Goal: Find specific page/section: Find specific page/section

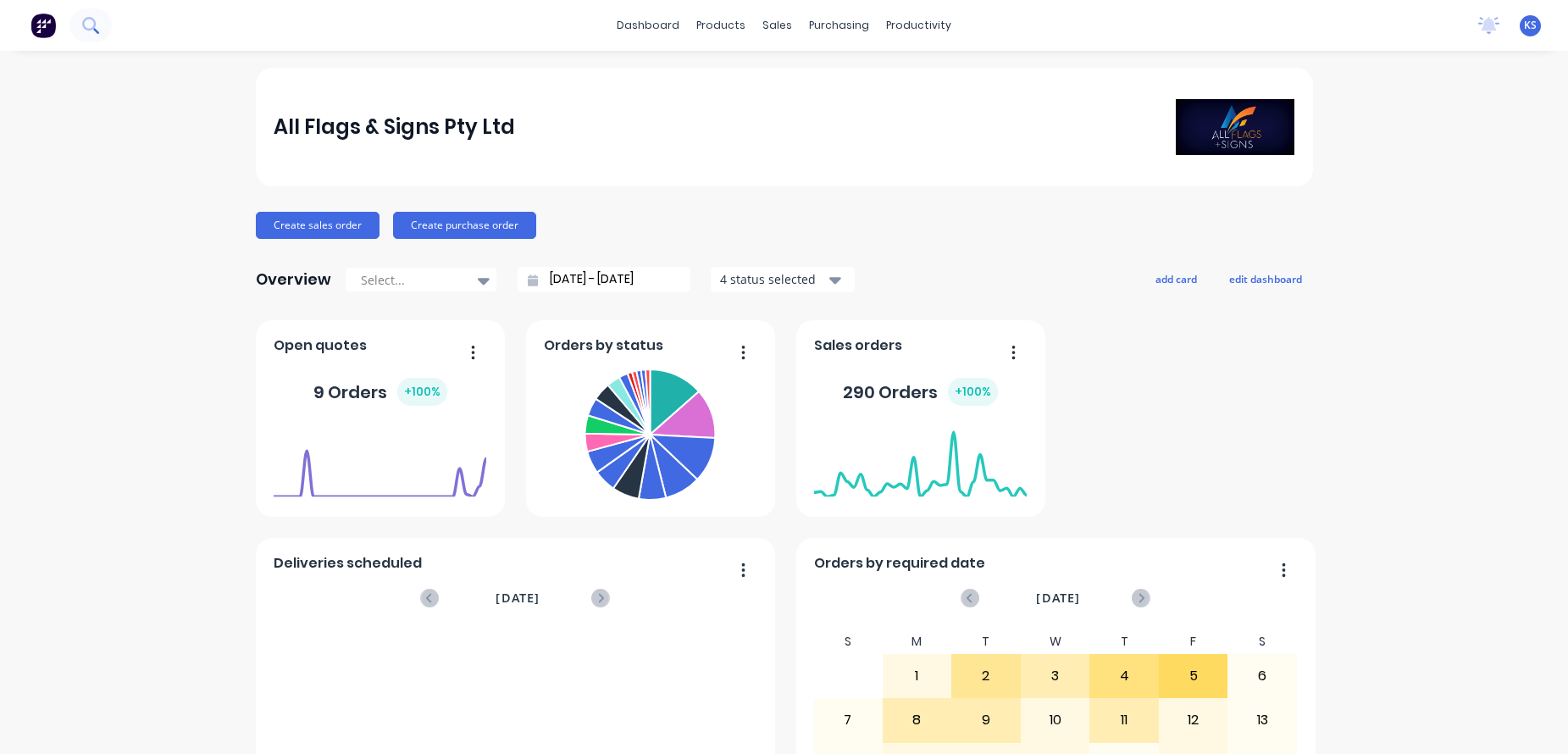
click at [93, 10] on button at bounding box center [90, 25] width 42 height 33
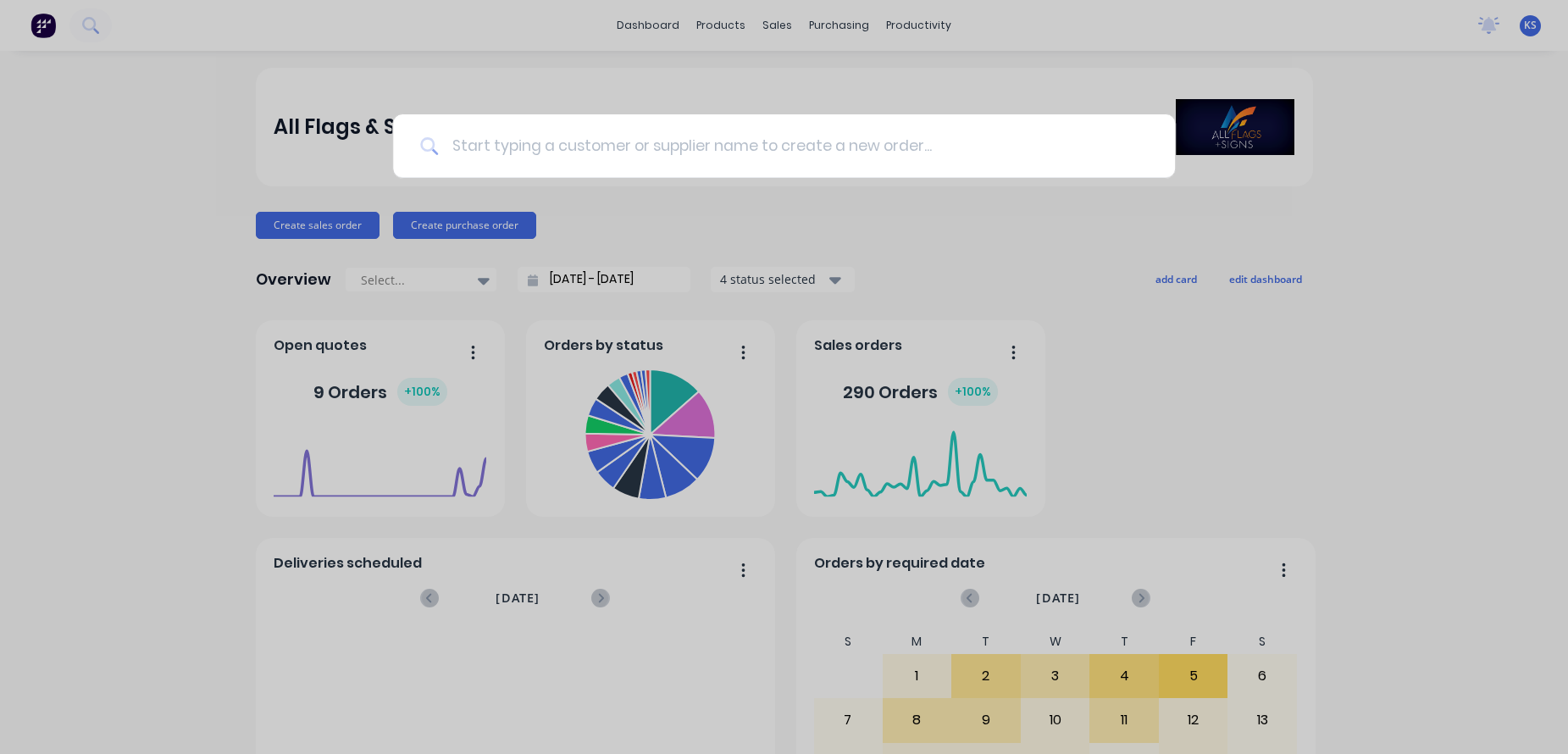
click at [448, 156] on input at bounding box center [792, 146] width 710 height 64
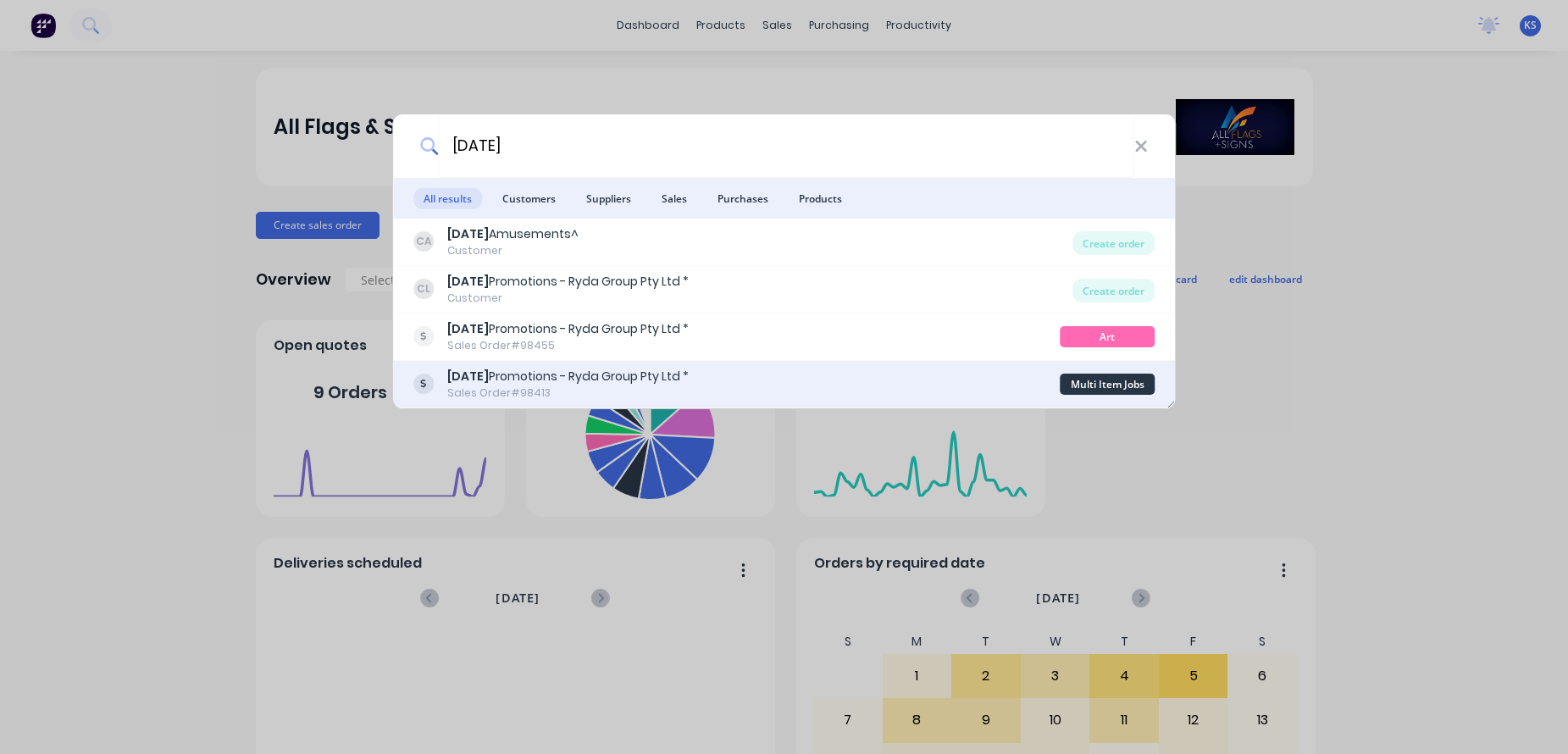
type input "[DATE]"
click at [525, 378] on div "[DATE] Promotions - Ryda Group Pty Ltd *" at bounding box center [567, 376] width 241 height 18
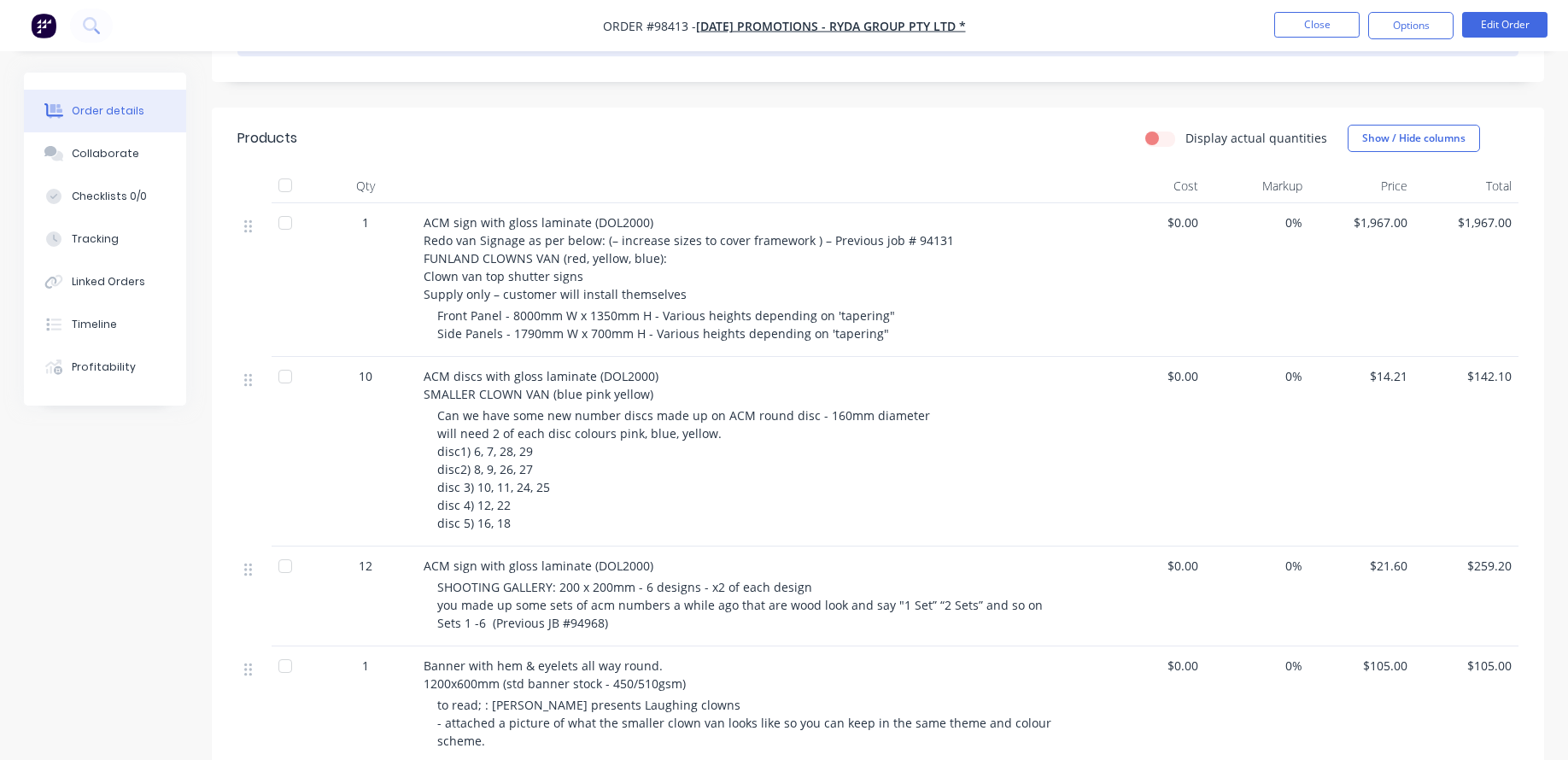
scroll to position [427, 0]
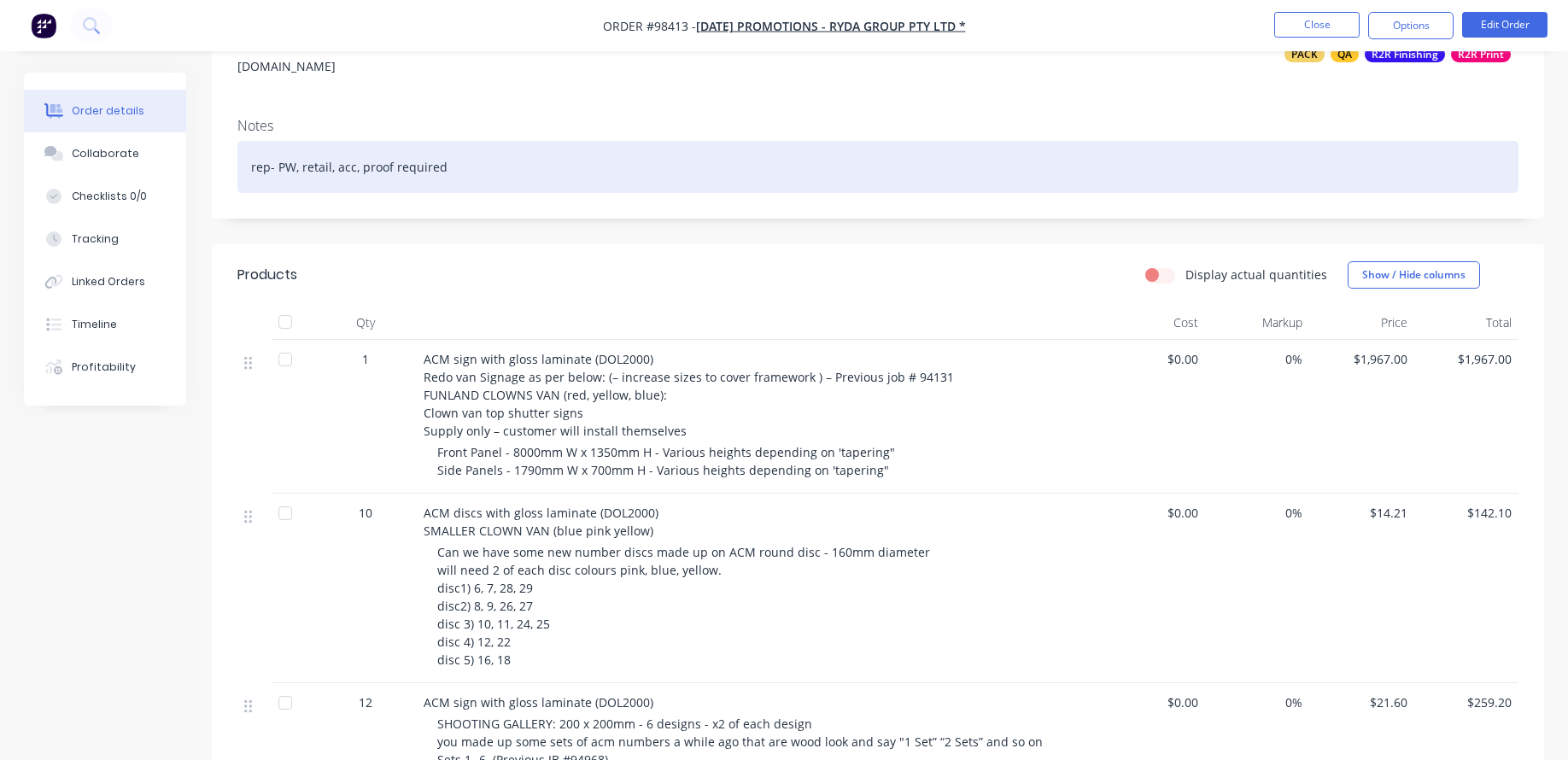
click at [537, 306] on div at bounding box center [758, 322] width 683 height 34
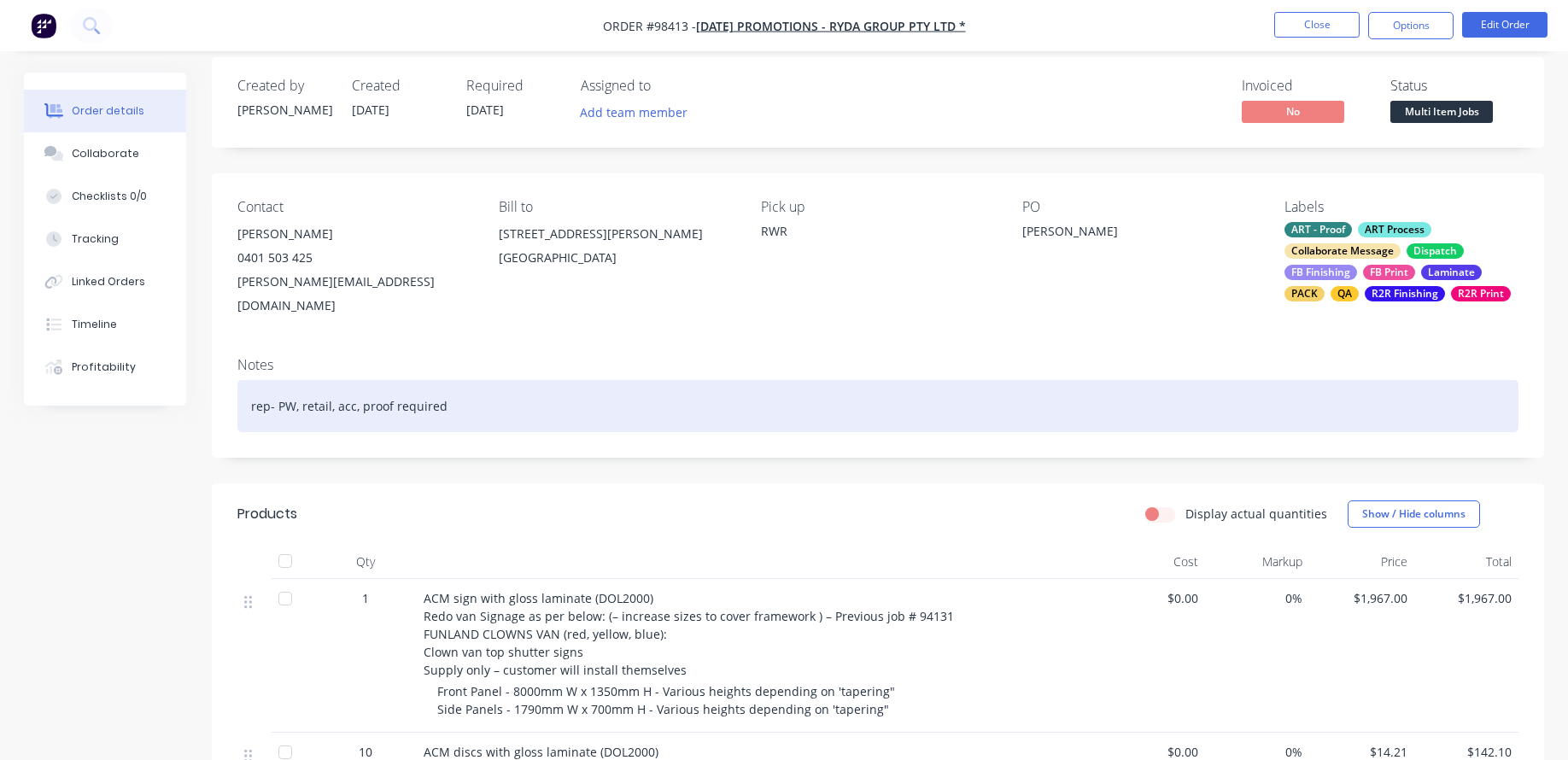
scroll to position [0, 0]
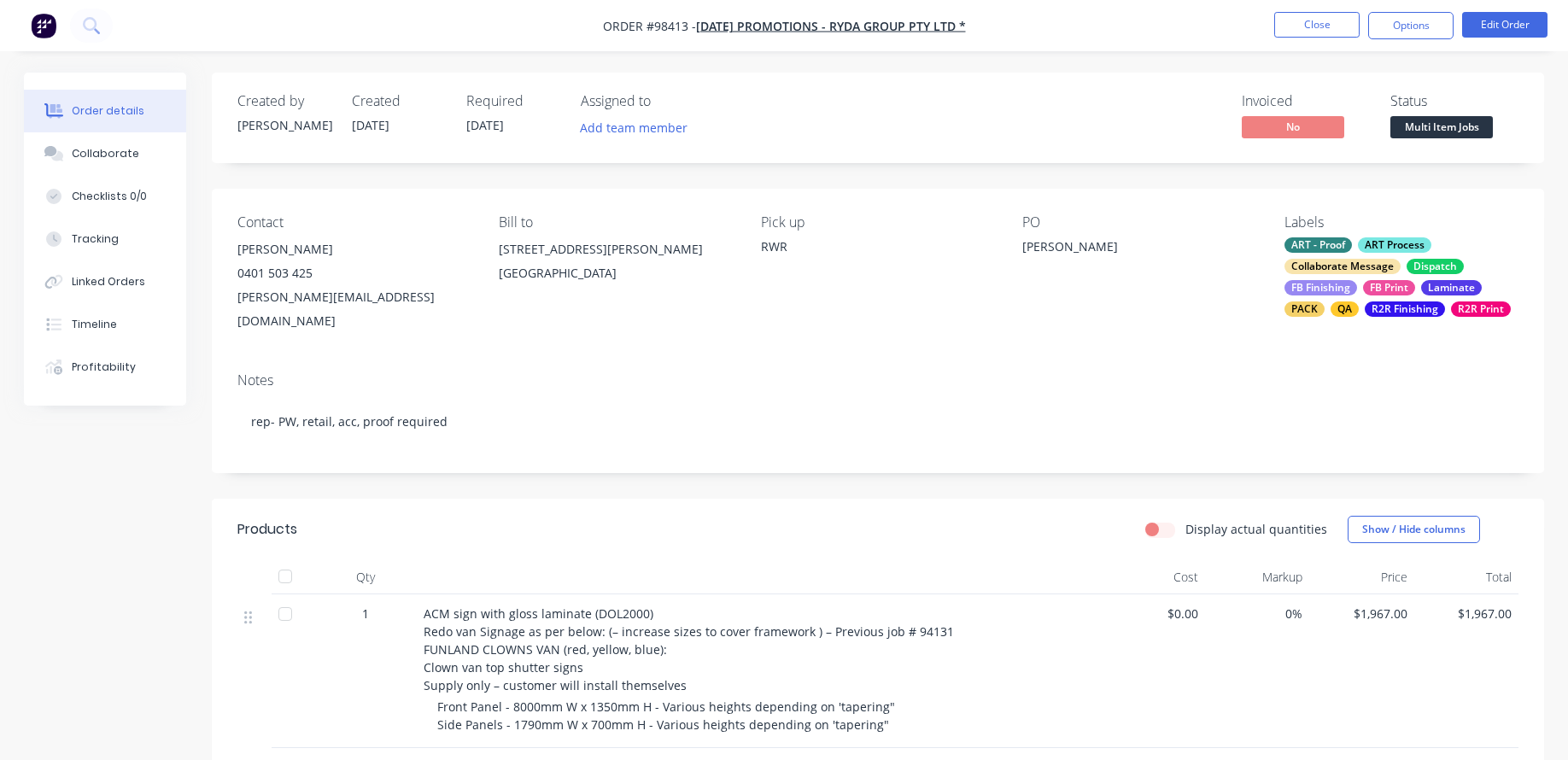
click at [42, 25] on img "button" at bounding box center [44, 26] width 26 height 26
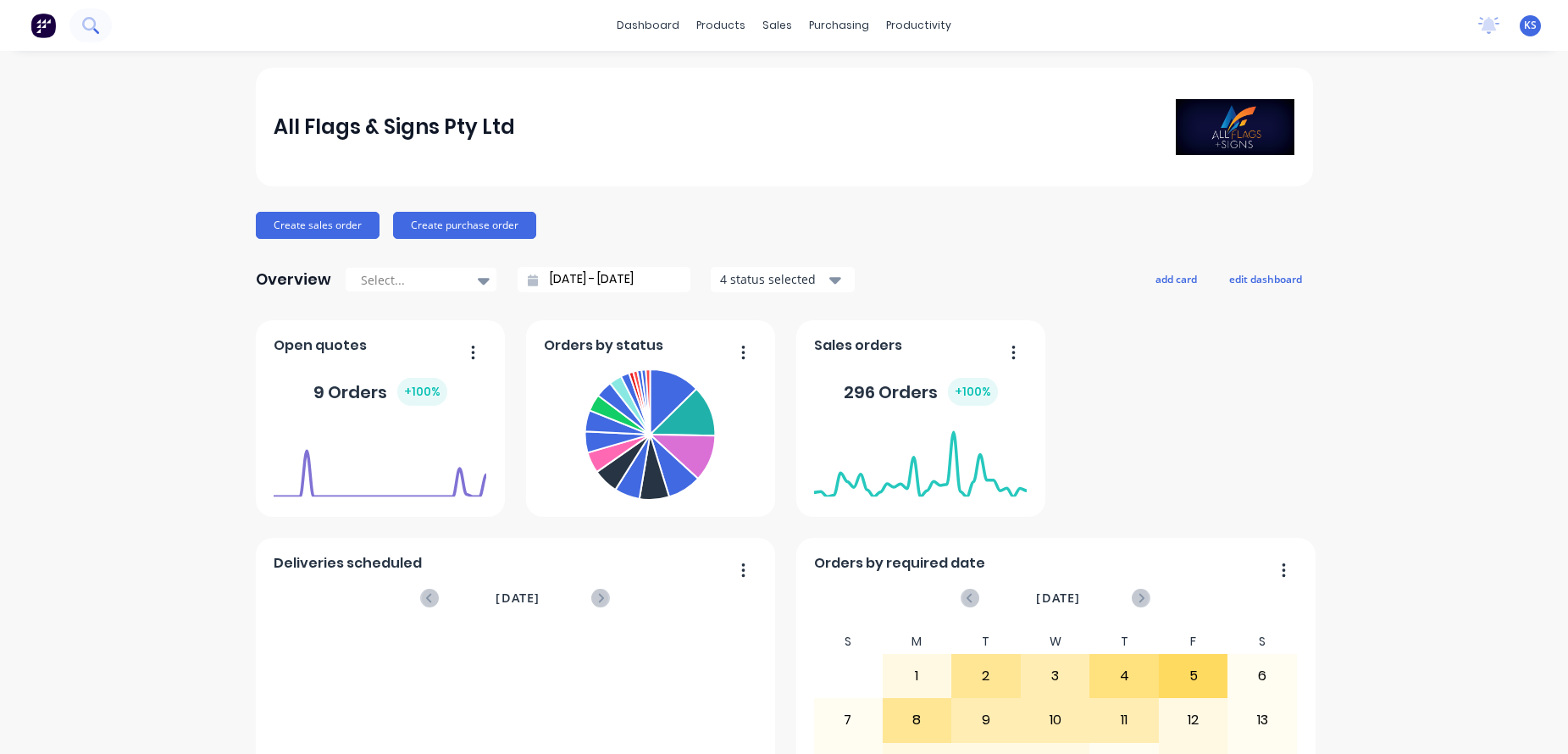
click at [91, 31] on icon at bounding box center [90, 25] width 16 height 16
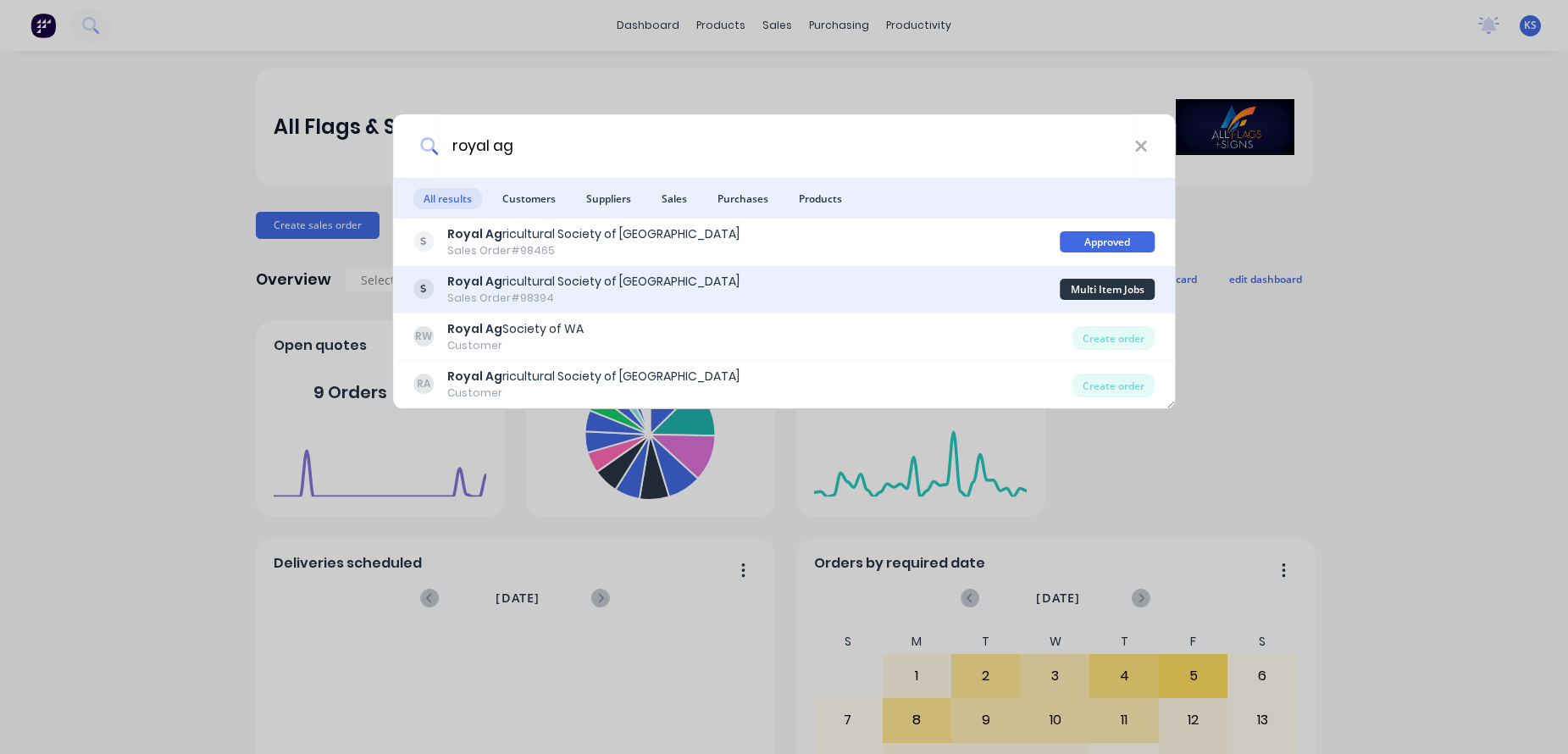
type input "royal ag"
click at [492, 284] on b "Royal Ag" at bounding box center [475, 282] width 55 height 17
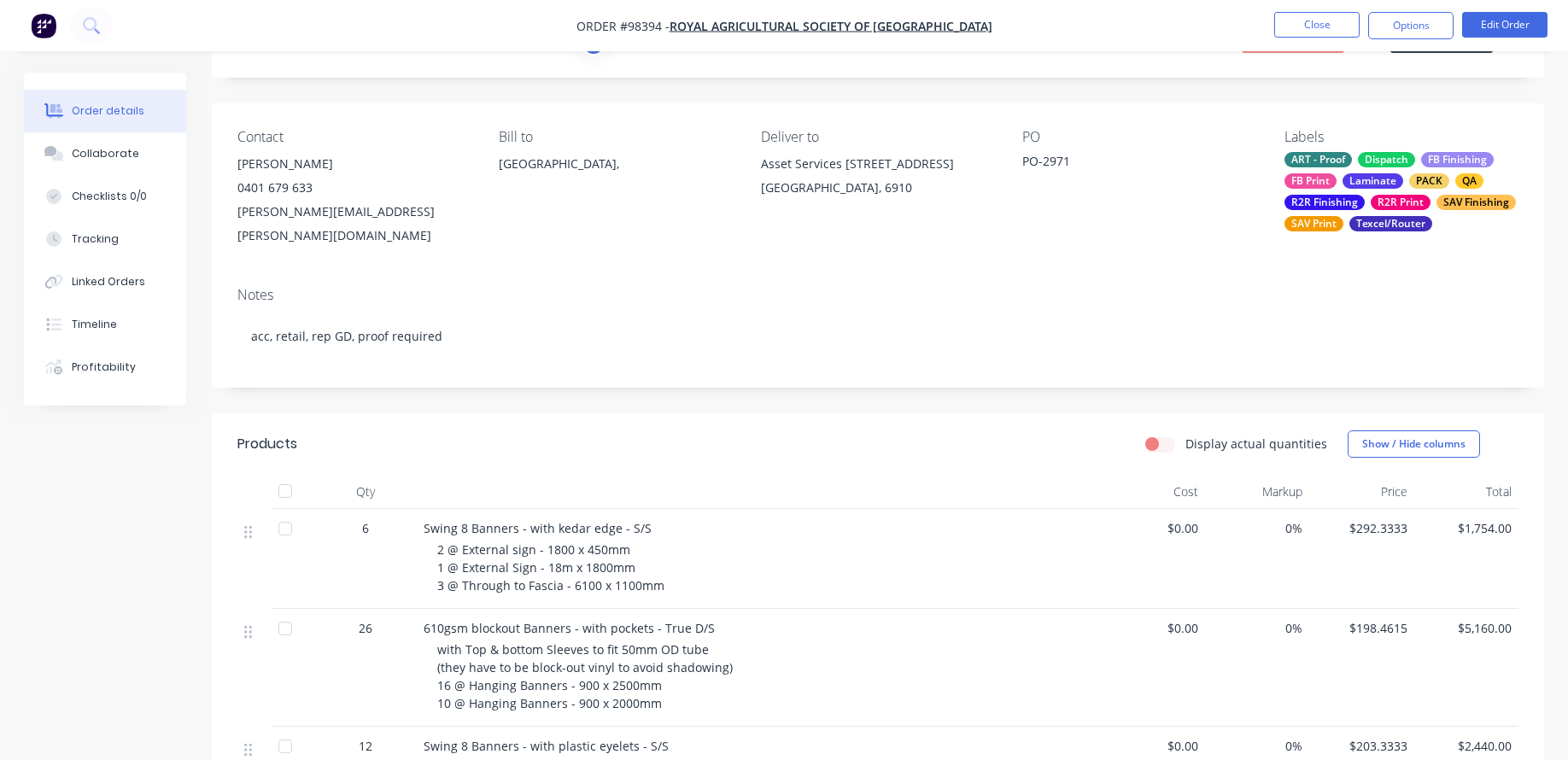
scroll to position [171, 0]
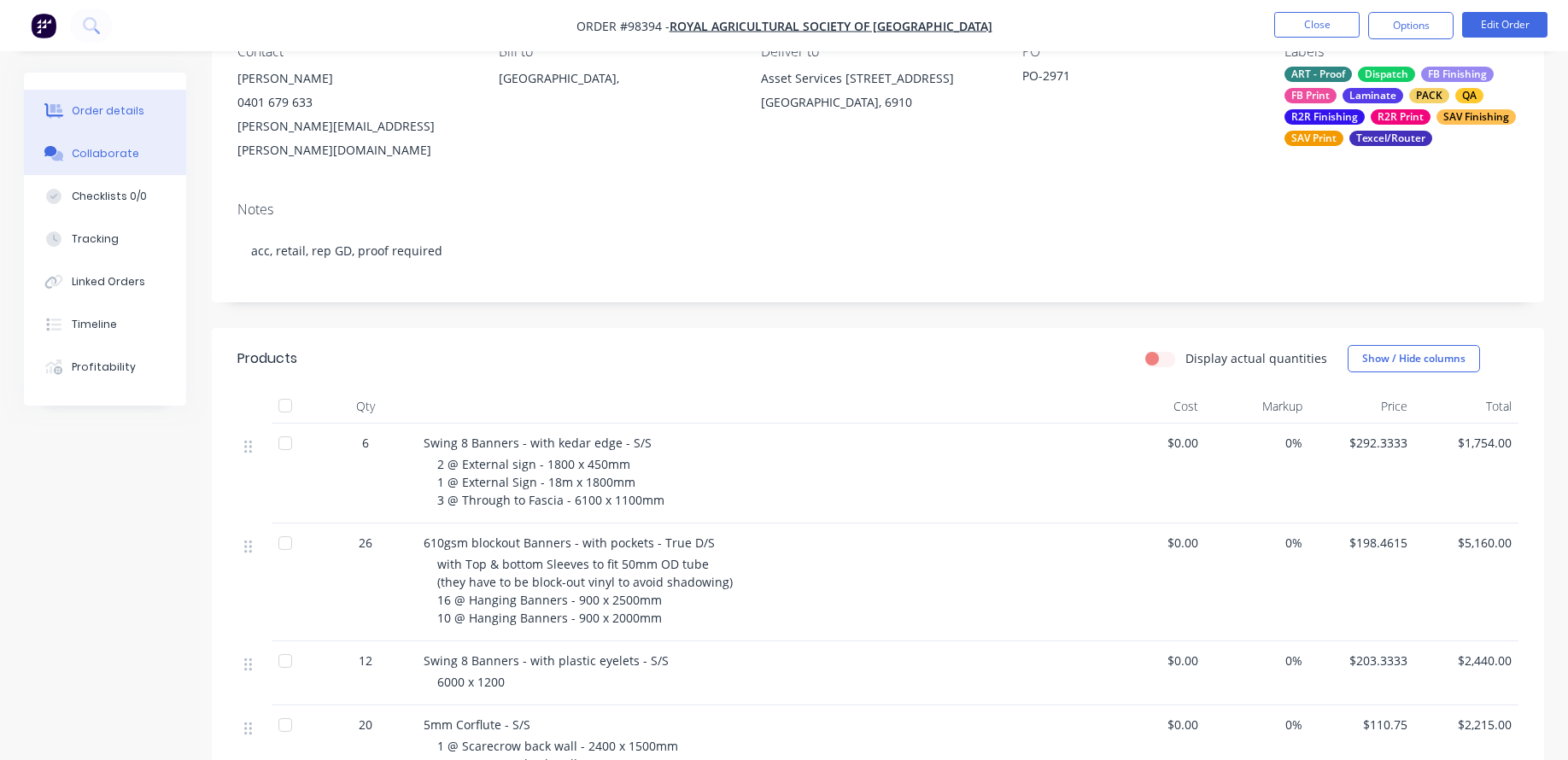
click at [116, 158] on div "Collaborate" at bounding box center [106, 154] width 67 height 16
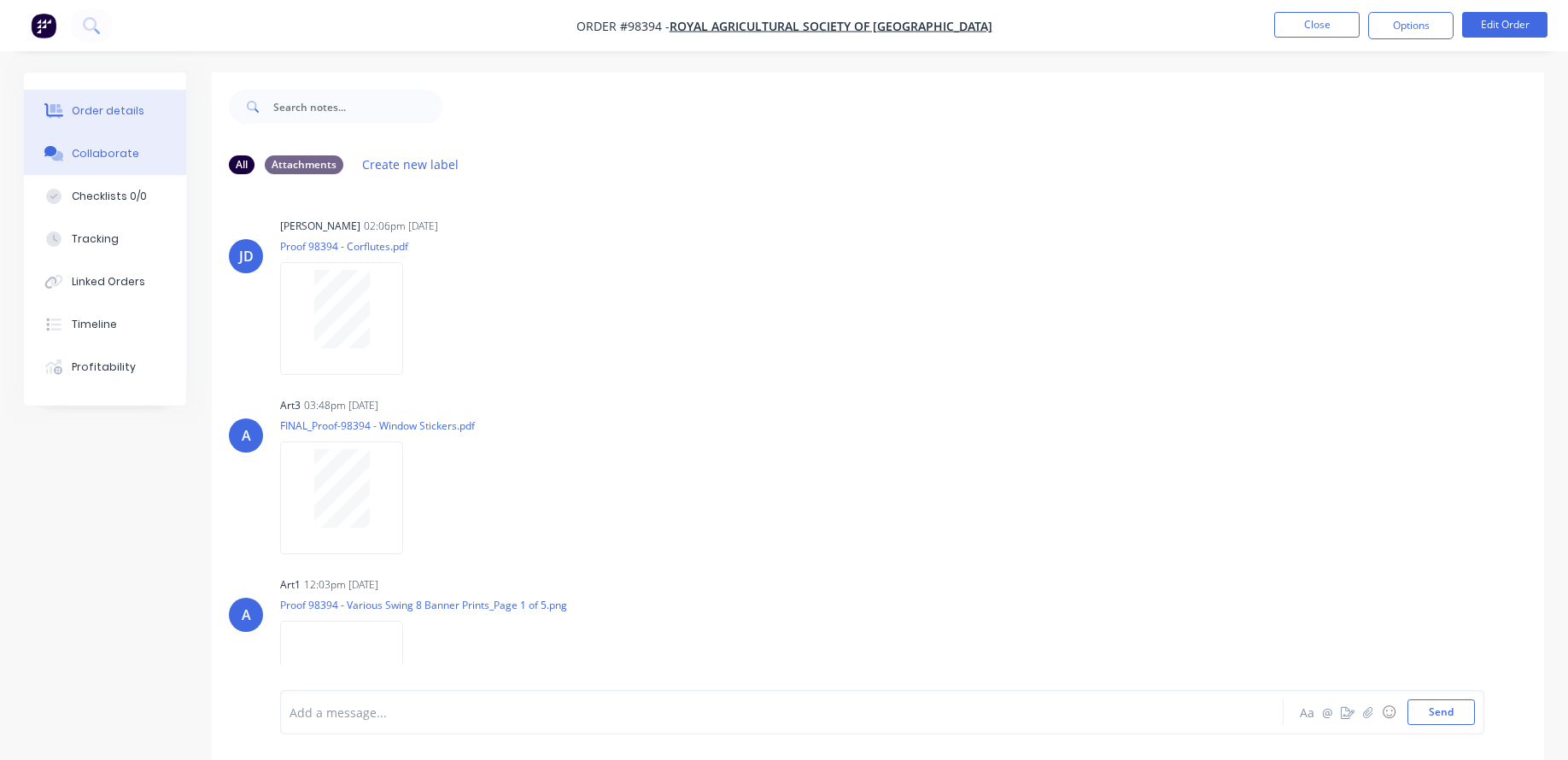
click at [91, 114] on div "Order details" at bounding box center [108, 111] width 73 height 16
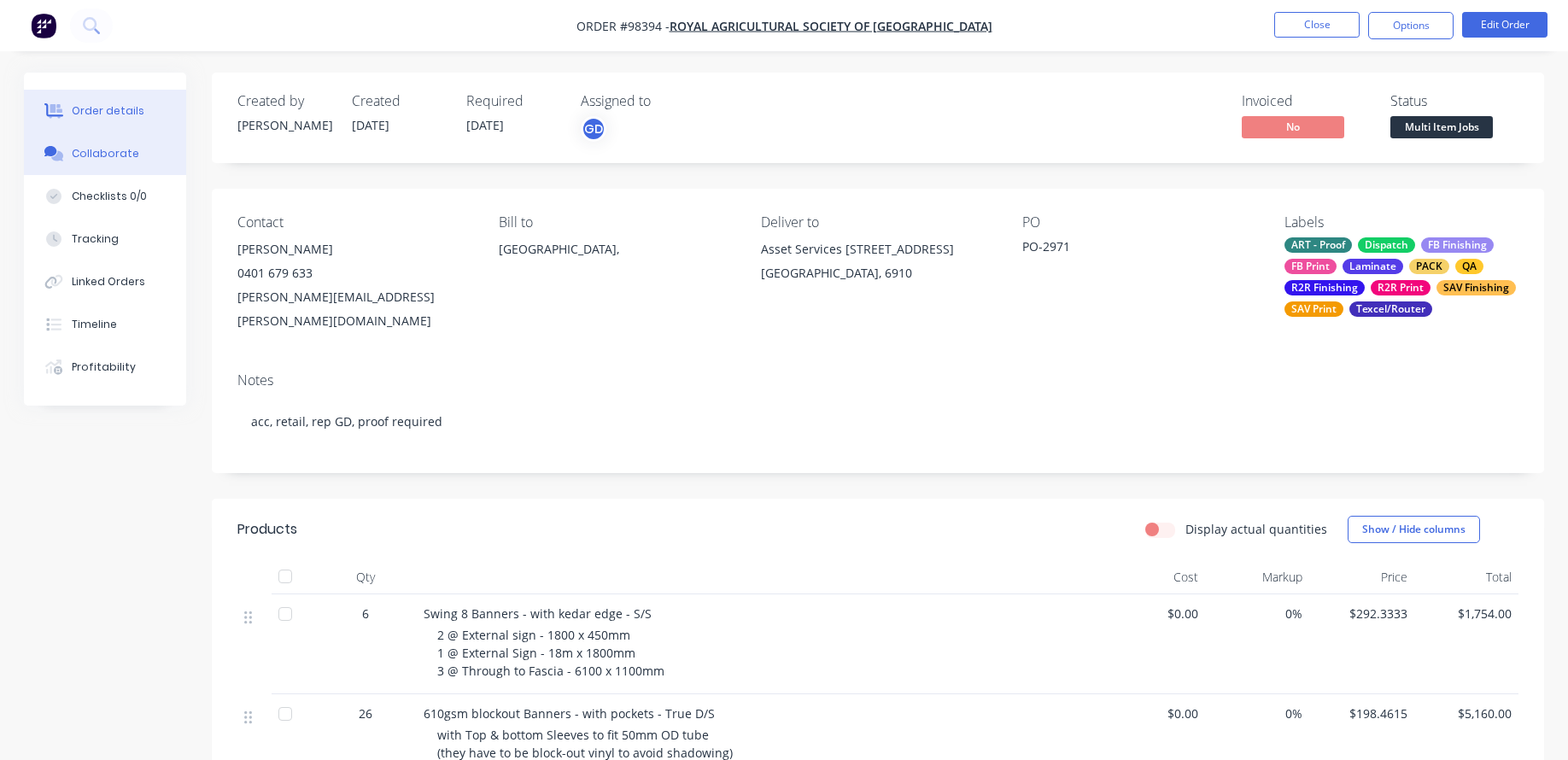
click at [55, 143] on button "Collaborate" at bounding box center [105, 153] width 162 height 42
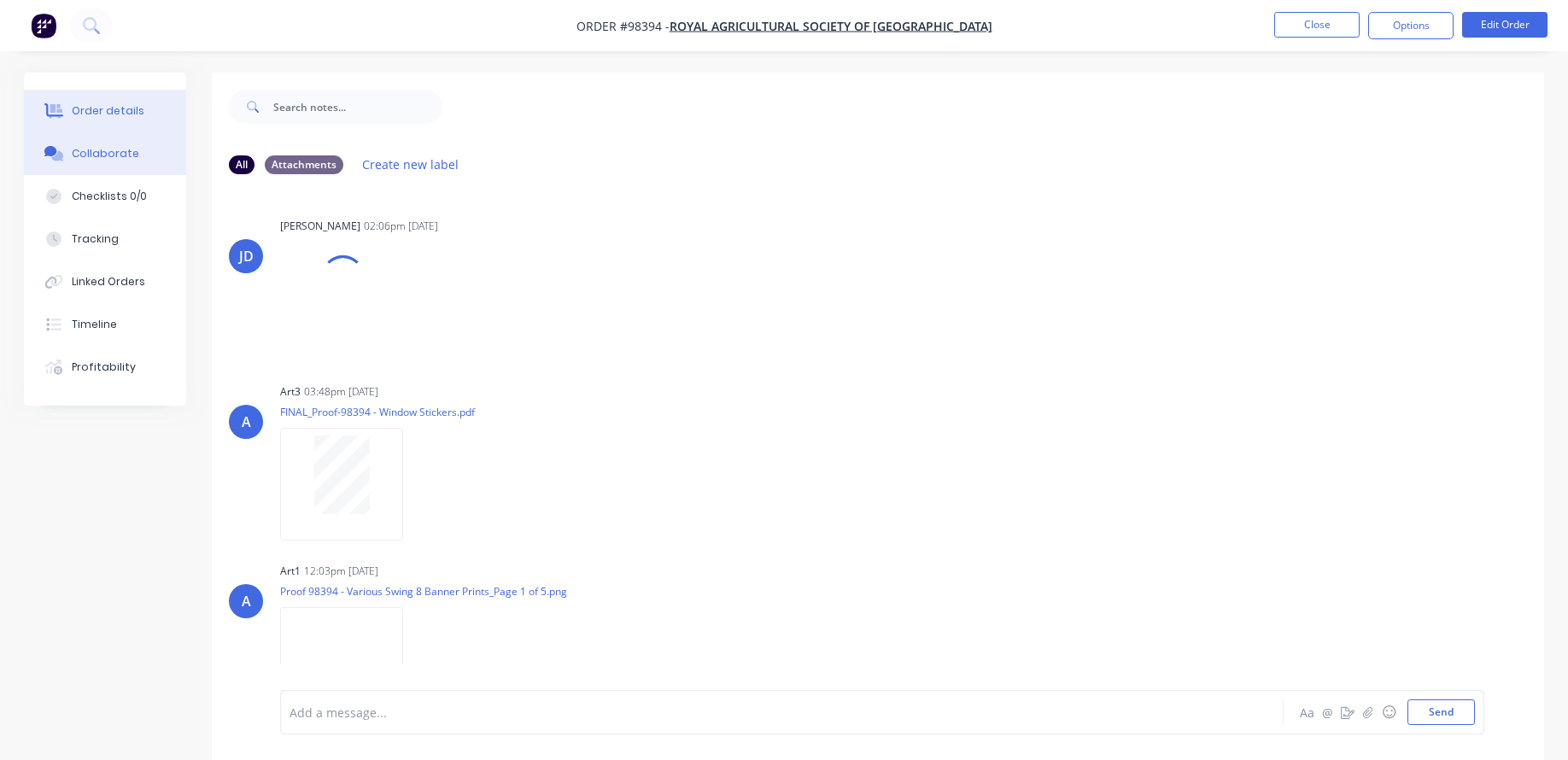
click at [55, 116] on icon at bounding box center [54, 110] width 20 height 14
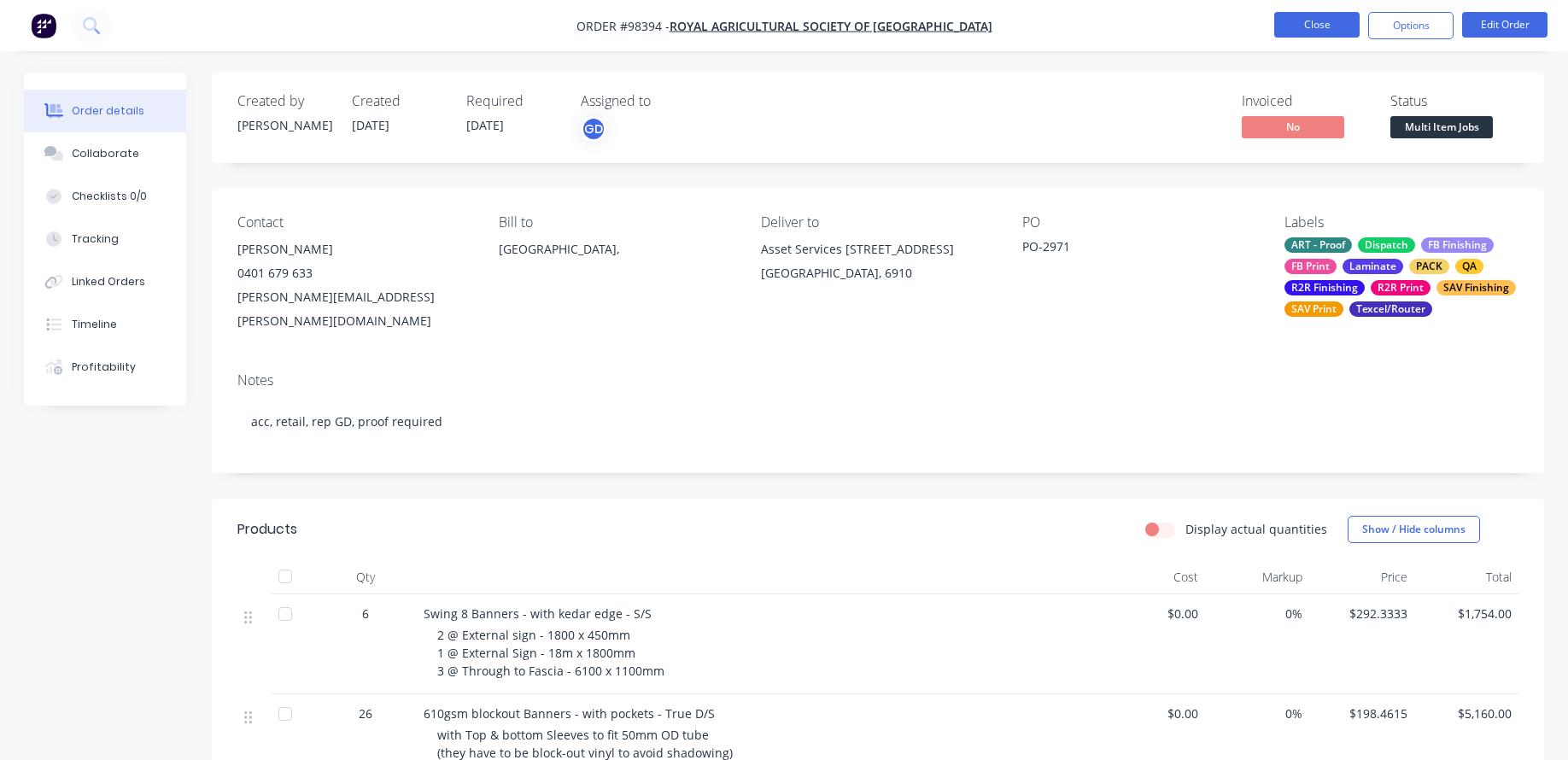
click at [858, 34] on button "Close" at bounding box center [1316, 25] width 86 height 26
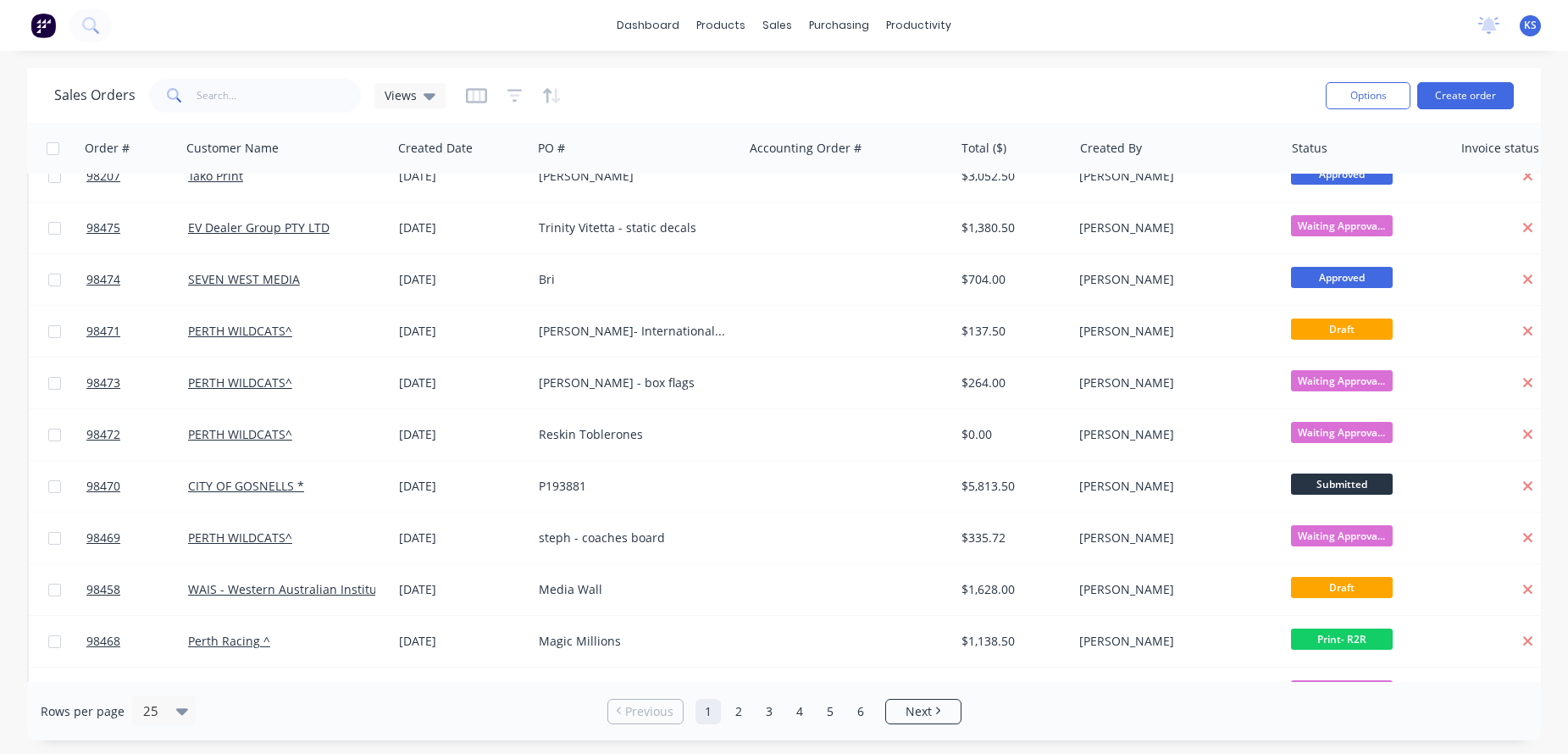
scroll to position [678, 0]
